Goal: Transaction & Acquisition: Purchase product/service

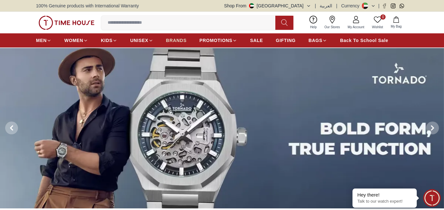
click at [182, 39] on span "BRANDS" at bounding box center [176, 40] width 21 height 6
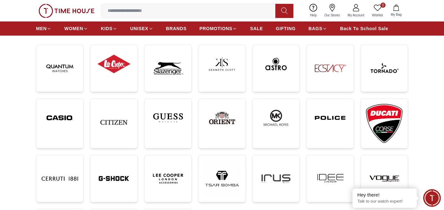
scroll to position [96, 0]
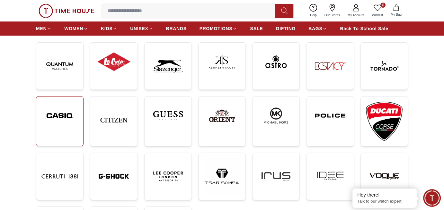
click at [71, 118] on img at bounding box center [59, 116] width 37 height 28
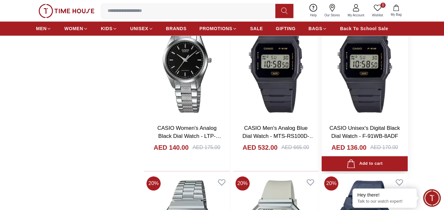
scroll to position [771, 0]
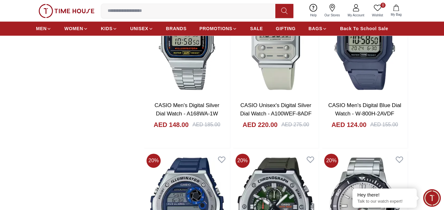
scroll to position [641, 0]
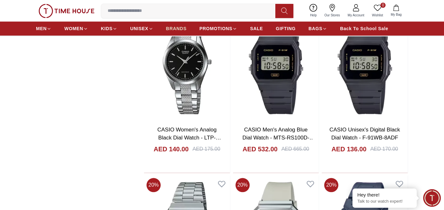
click at [173, 26] on span "BRANDS" at bounding box center [176, 28] width 21 height 6
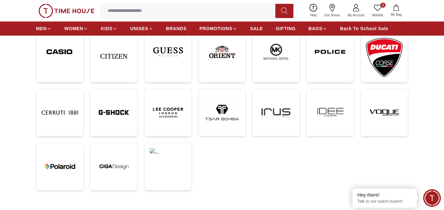
scroll to position [193, 0]
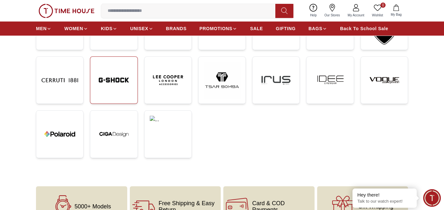
click at [120, 92] on img at bounding box center [113, 80] width 37 height 37
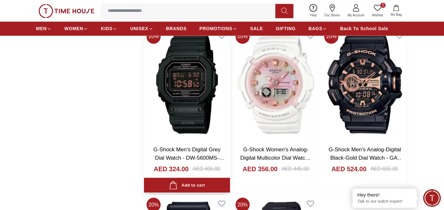
scroll to position [1220, 0]
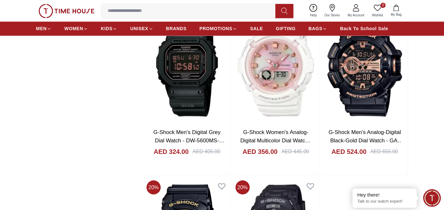
scroll to position [1092, 0]
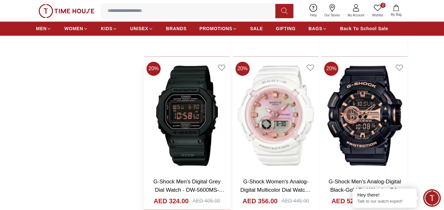
click at [190, 107] on img at bounding box center [187, 116] width 86 height 114
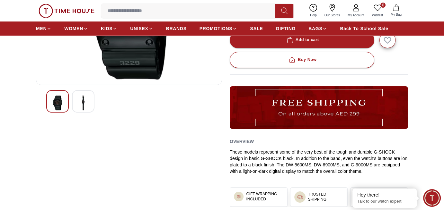
scroll to position [128, 0]
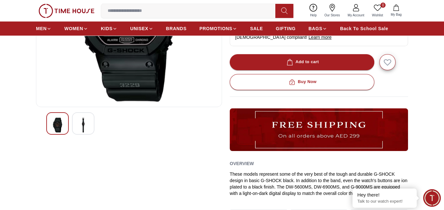
click at [89, 125] on div at bounding box center [83, 123] width 22 height 22
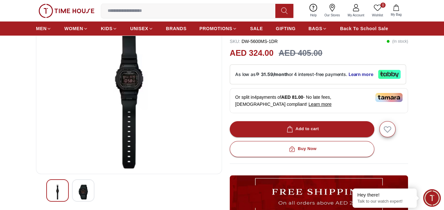
scroll to position [64, 0]
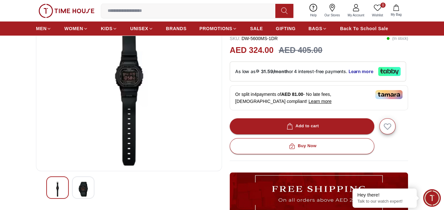
click at [56, 188] on img at bounding box center [58, 189] width 12 height 15
click at [87, 187] on img at bounding box center [83, 189] width 12 height 15
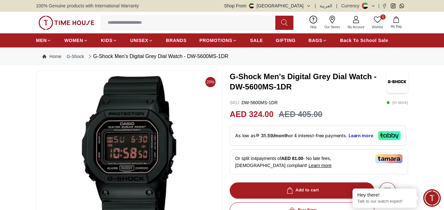
scroll to position [0, 0]
